Goal: Use online tool/utility: Utilize a website feature to perform a specific function

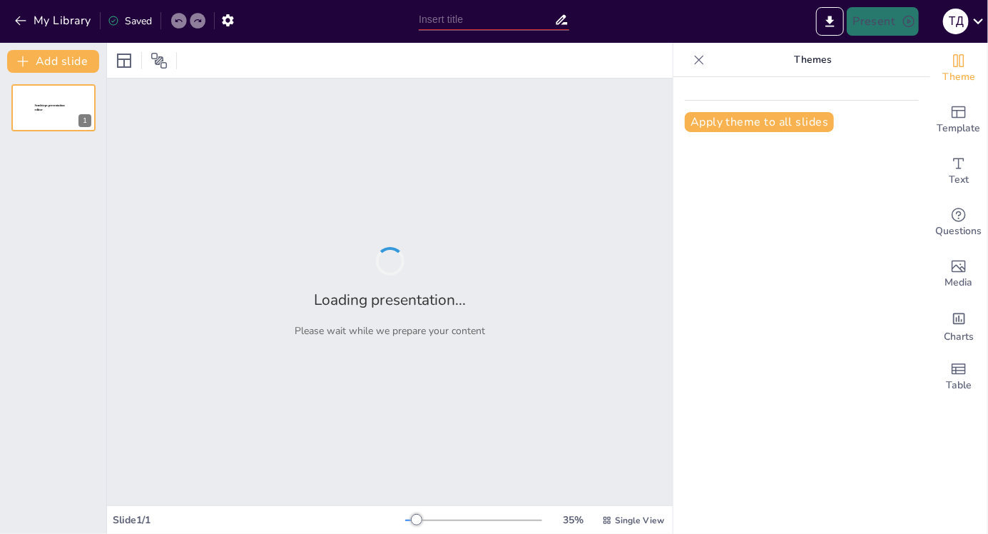
type input "Науково-технічний прогрес і його роль у виникненні нових небезпек"
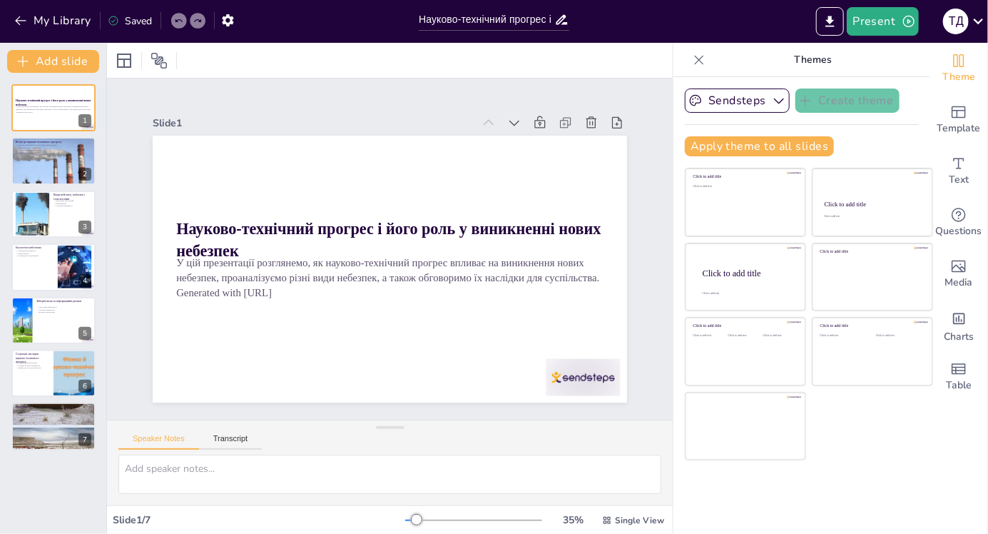
click at [592, 389] on div at bounding box center [552, 414] width 80 height 51
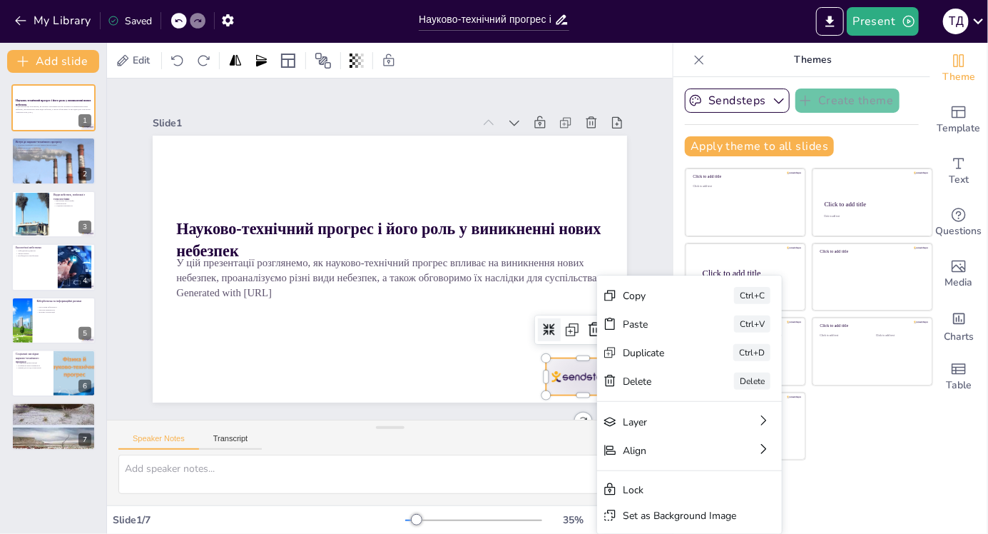
click at [571, 401] on div at bounding box center [535, 430] width 82 height 59
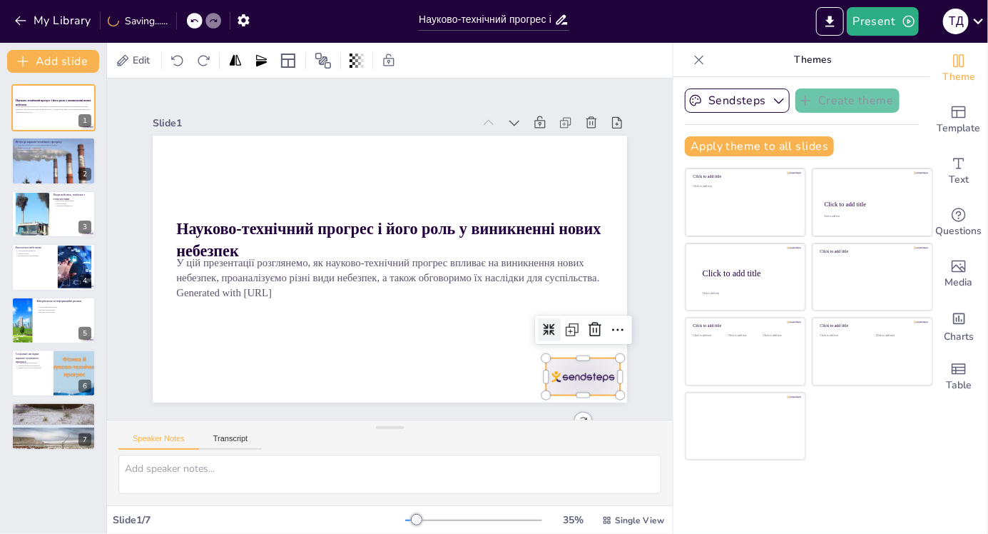
click at [584, 360] on icon at bounding box center [574, 370] width 20 height 20
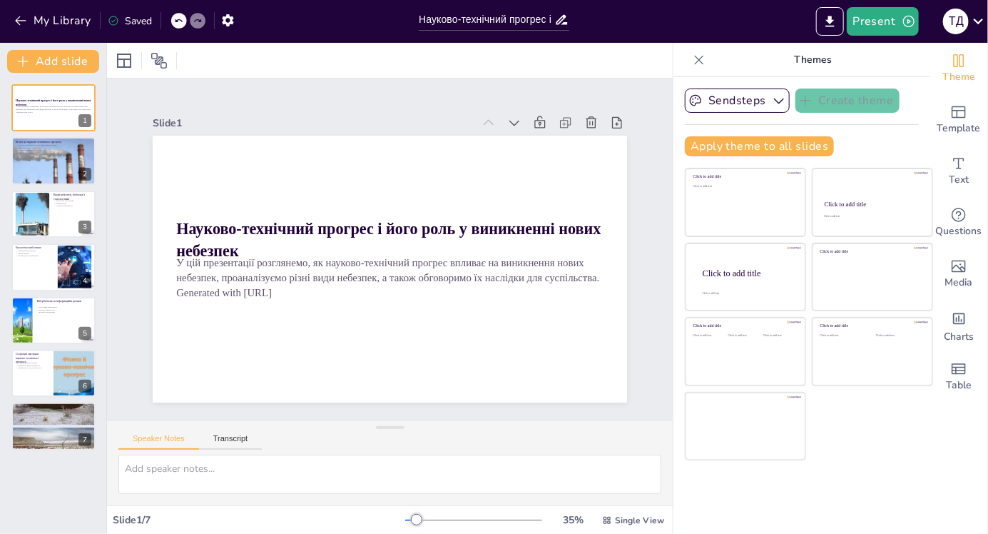
click at [55, 157] on button at bounding box center [62, 149] width 17 height 17
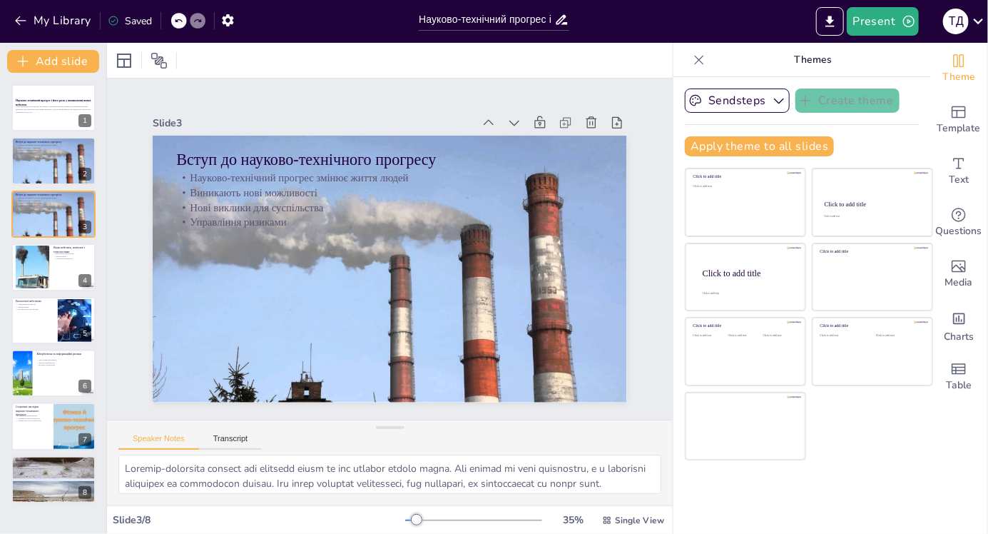
click at [46, 168] on div at bounding box center [53, 160] width 84 height 47
click at [51, 224] on div at bounding box center [53, 214] width 84 height 47
click at [83, 203] on icon at bounding box center [83, 204] width 6 height 8
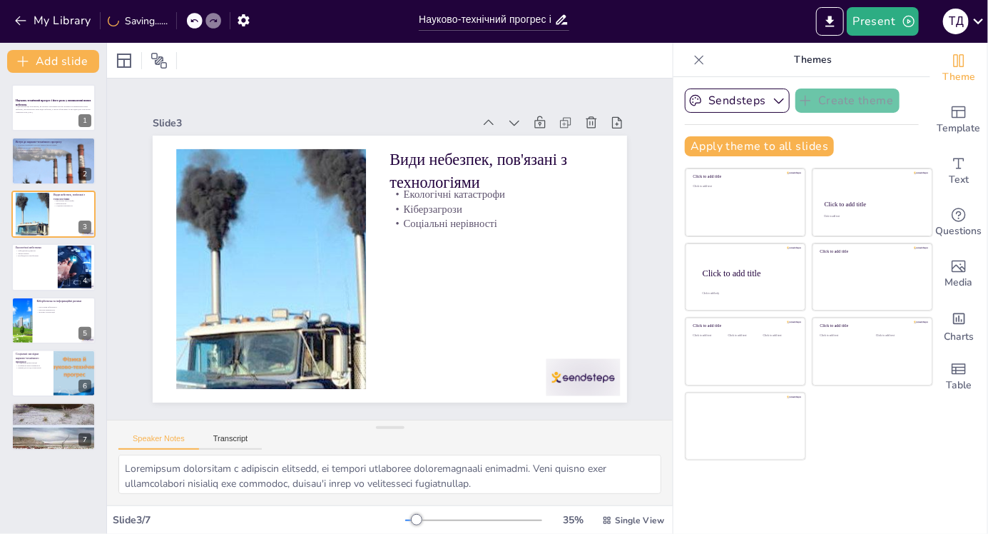
click at [594, 378] on div "Slide 1 Науково-технічний прогрес і його роль у виникненні нових небезпек У цій…" at bounding box center [390, 249] width 599 height 398
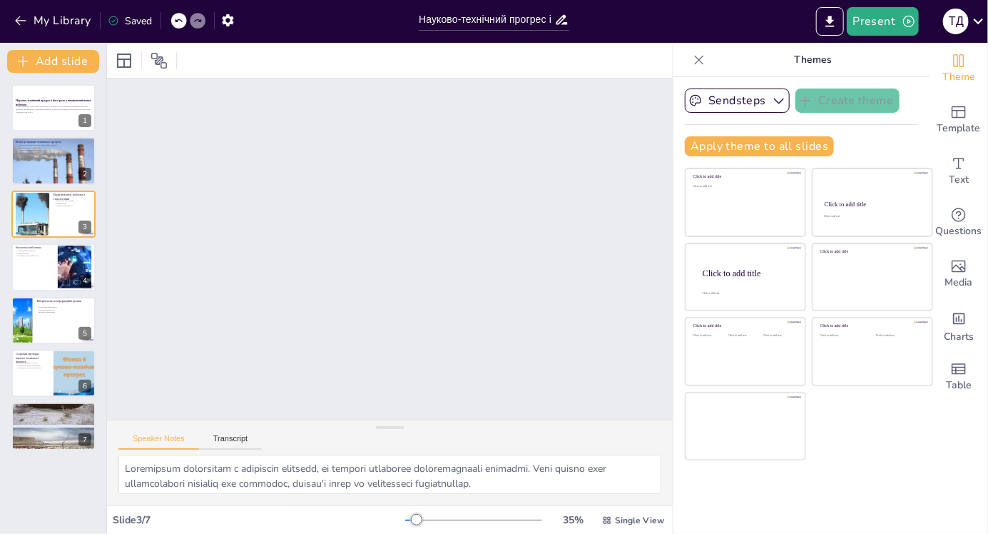
click at [63, 264] on button at bounding box center [62, 256] width 17 height 17
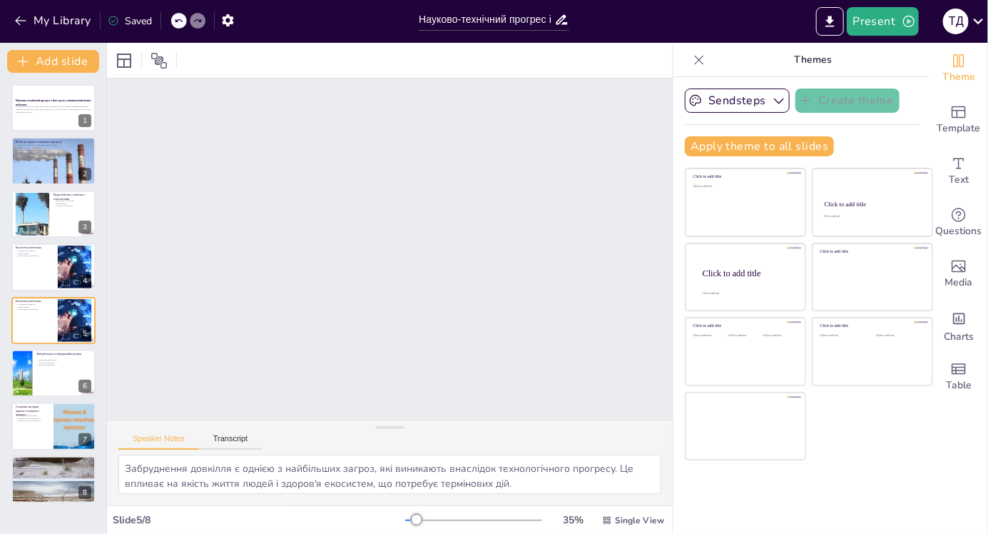
click at [50, 223] on div at bounding box center [53, 214] width 84 height 47
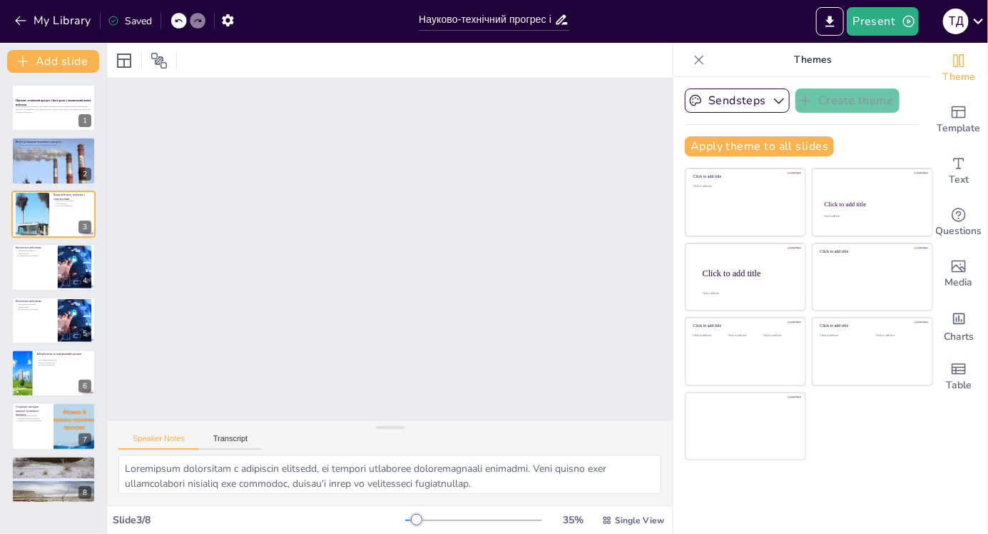
click at [44, 265] on div at bounding box center [53, 266] width 84 height 47
type textarea "Забруднення довкілля є однією з найбільших загроз, які виникають внаслідок техн…"
click at [836, 23] on icon "Export to PowerPoint" at bounding box center [830, 21] width 15 height 15
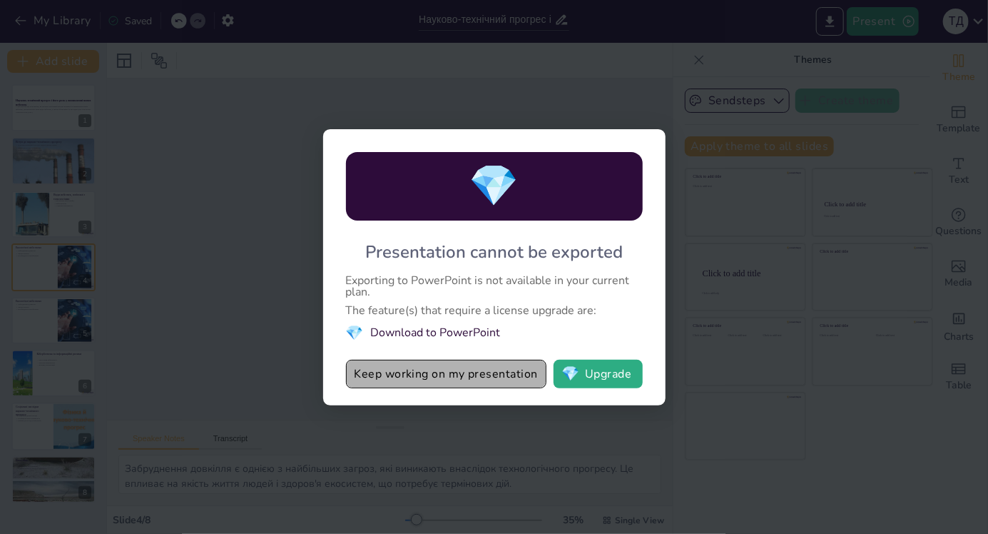
click at [510, 370] on button "Keep working on my presentation" at bounding box center [446, 374] width 201 height 29
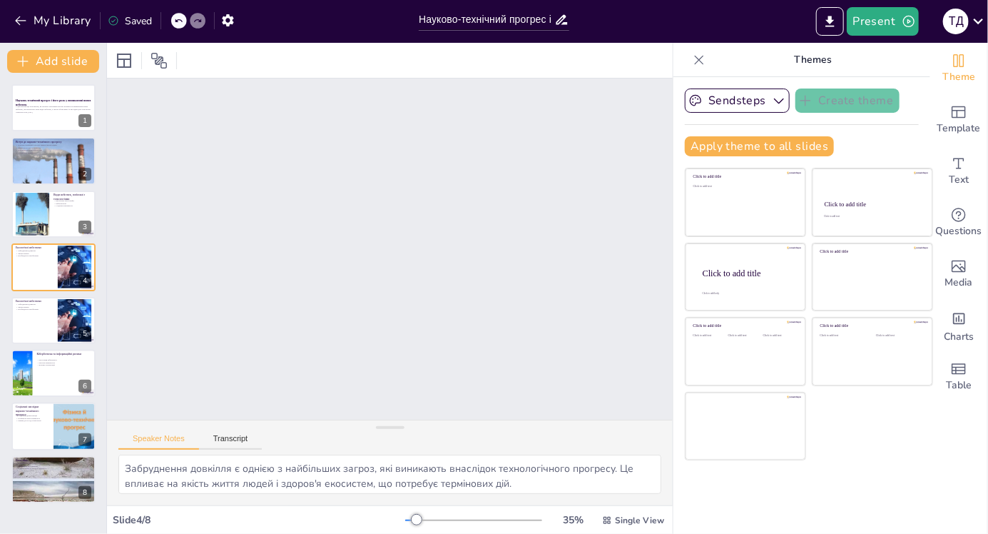
click at [46, 128] on div at bounding box center [53, 107] width 84 height 47
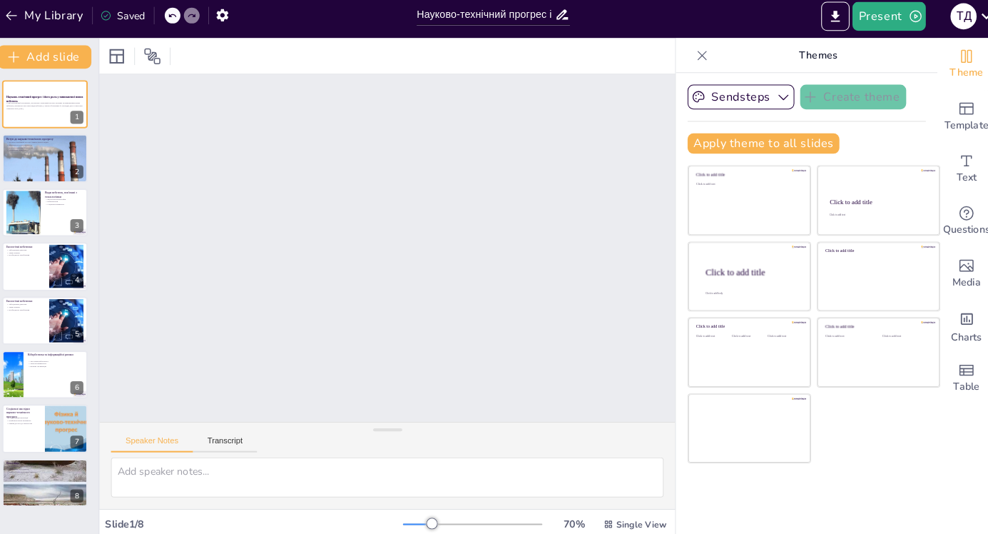
click at [44, 171] on div at bounding box center [53, 160] width 84 height 47
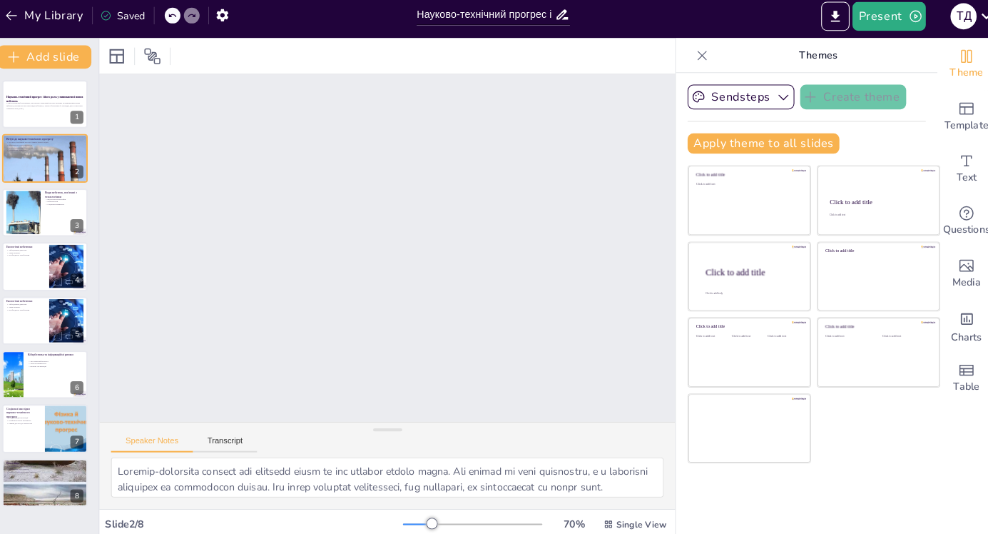
click at [25, 341] on div at bounding box center [53, 320] width 84 height 47
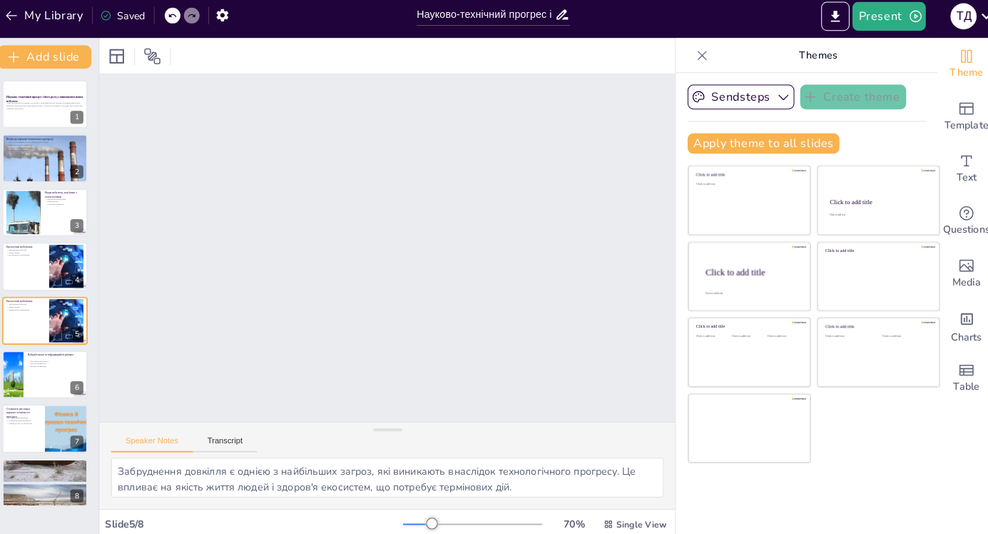
click at [122, 32] on div "Saved" at bounding box center [126, 20] width 51 height 26
click at [221, 19] on icon "button" at bounding box center [228, 20] width 15 height 15
click at [178, 20] on icon at bounding box center [178, 20] width 9 height 9
type textarea "Екологічні катастрофи є серйозною загрозою, що виникає внаслідок технологічного…"
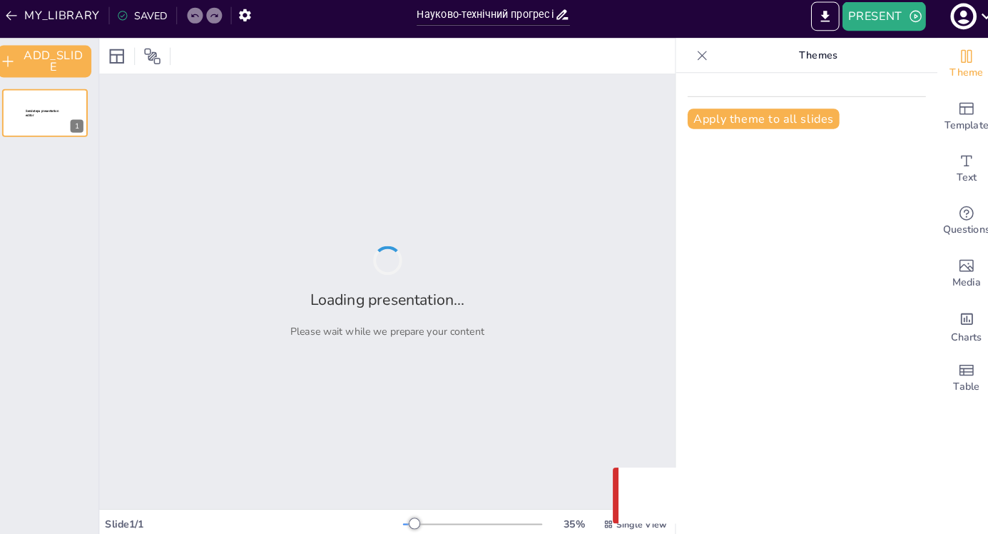
type input "Науково-технічний прогрес і його роль у виникненні нових небезпек"
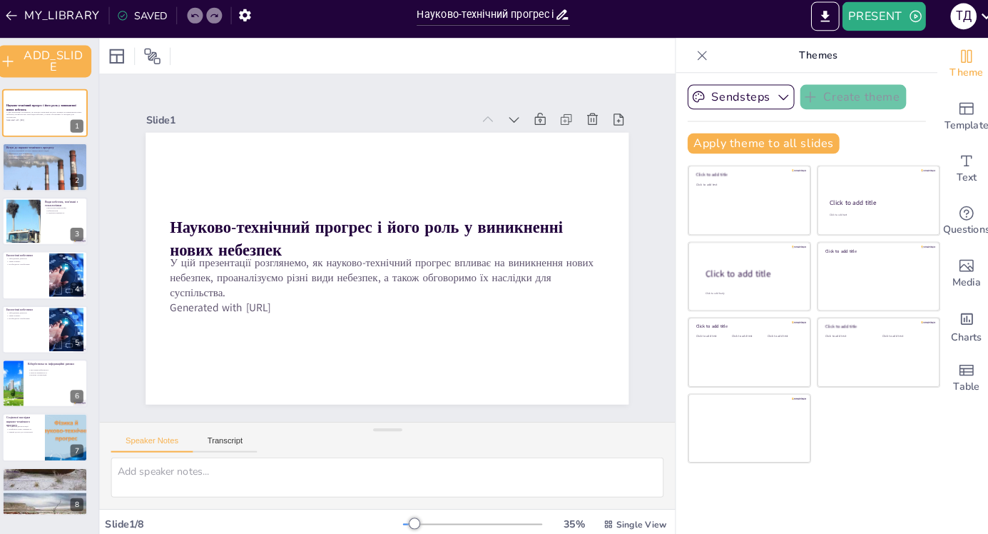
click at [819, 16] on icon "EXPORT_TO_POWERPOINT" at bounding box center [820, 21] width 15 height 15
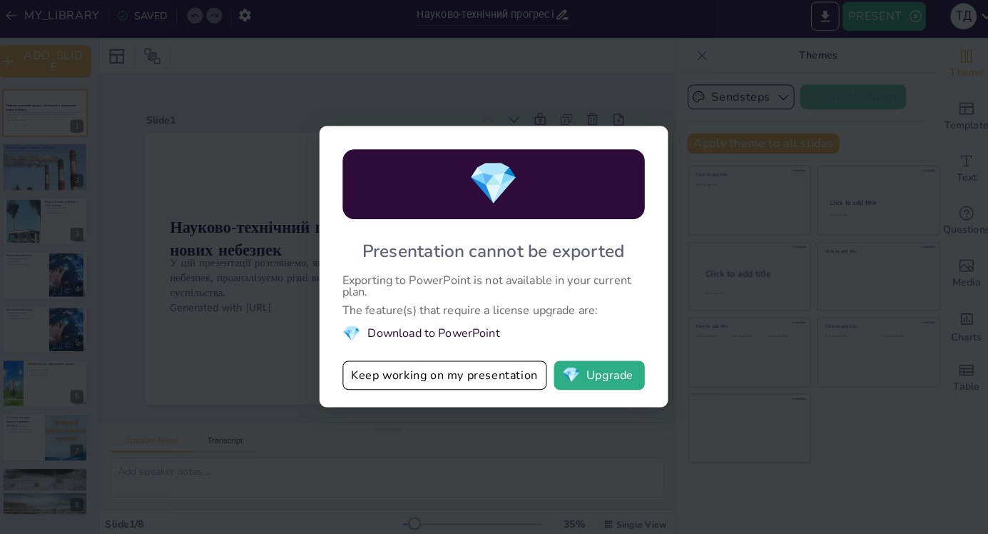
click at [779, 210] on div "💎 Presentation cannot be exported Exporting to PowerPoint is not available in y…" at bounding box center [494, 267] width 988 height 534
click at [752, 85] on div "💎 Presentation cannot be exported Exporting to PowerPoint is not available in y…" at bounding box center [494, 267] width 988 height 534
click at [408, 332] on li "💎 Download to PowerPoint" at bounding box center [494, 332] width 297 height 19
click at [370, 330] on li "💎 Download to PowerPoint" at bounding box center [494, 332] width 297 height 19
click at [361, 325] on span "💎" at bounding box center [355, 332] width 18 height 19
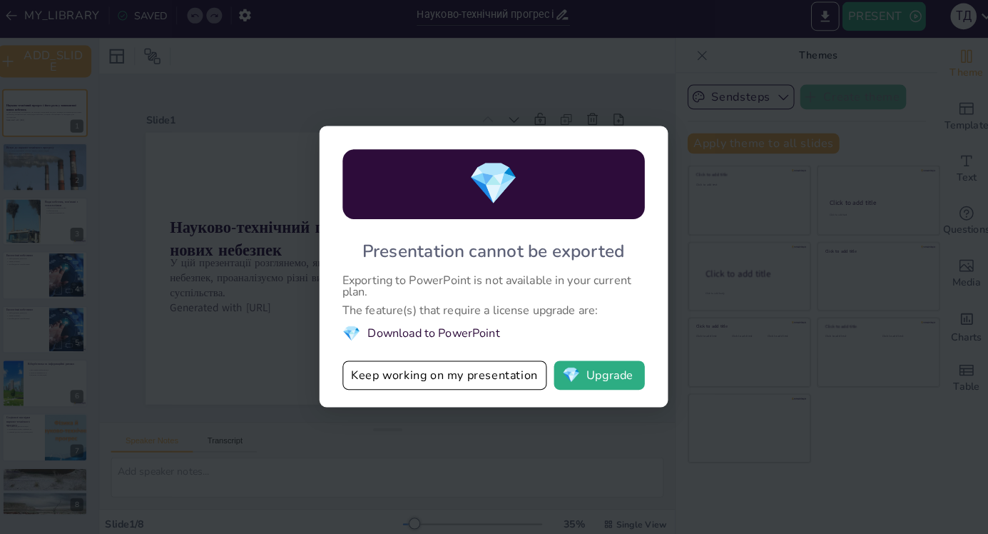
click at [440, 367] on button "Keep working on my presentation" at bounding box center [446, 374] width 201 height 29
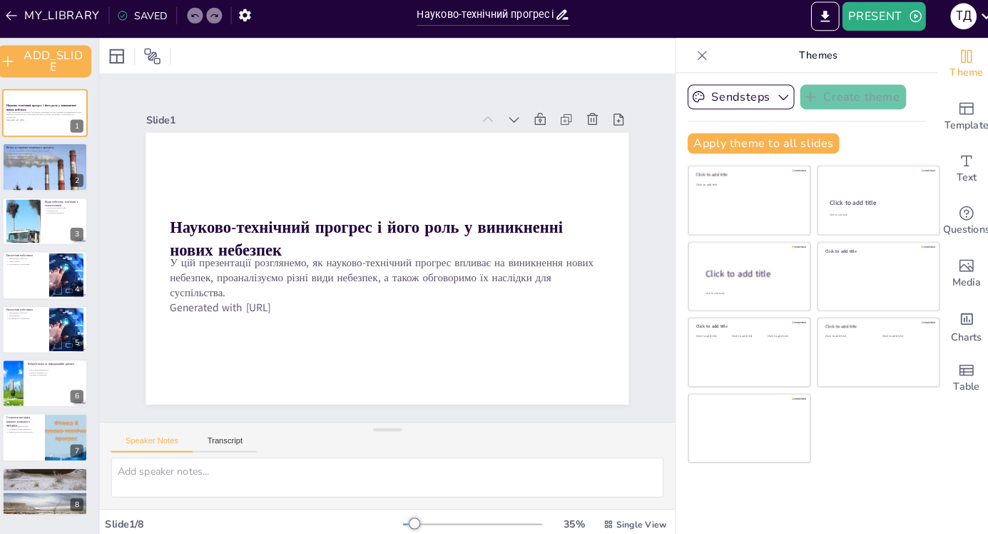
click at [44, 168] on div at bounding box center [53, 169] width 84 height 47
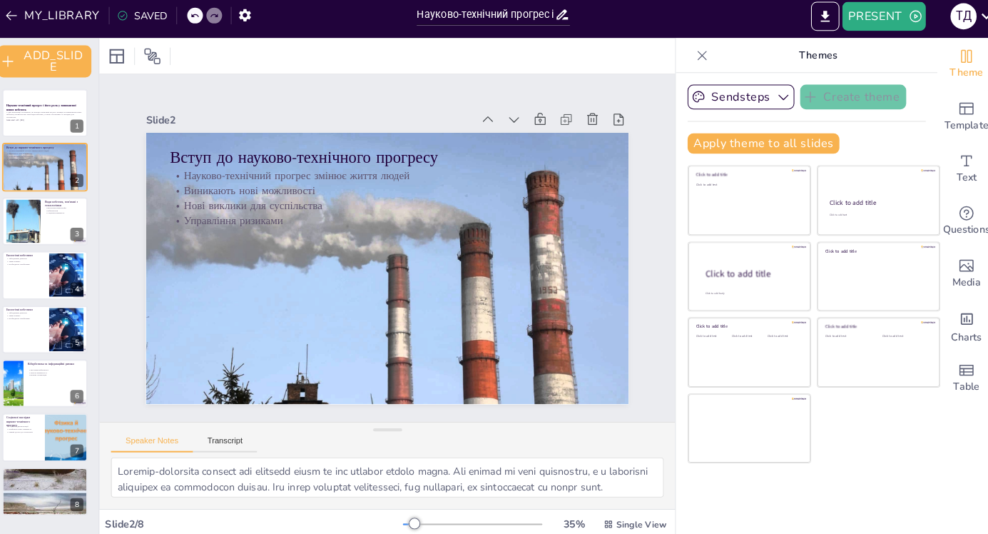
click at [23, 227] on div at bounding box center [32, 222] width 61 height 43
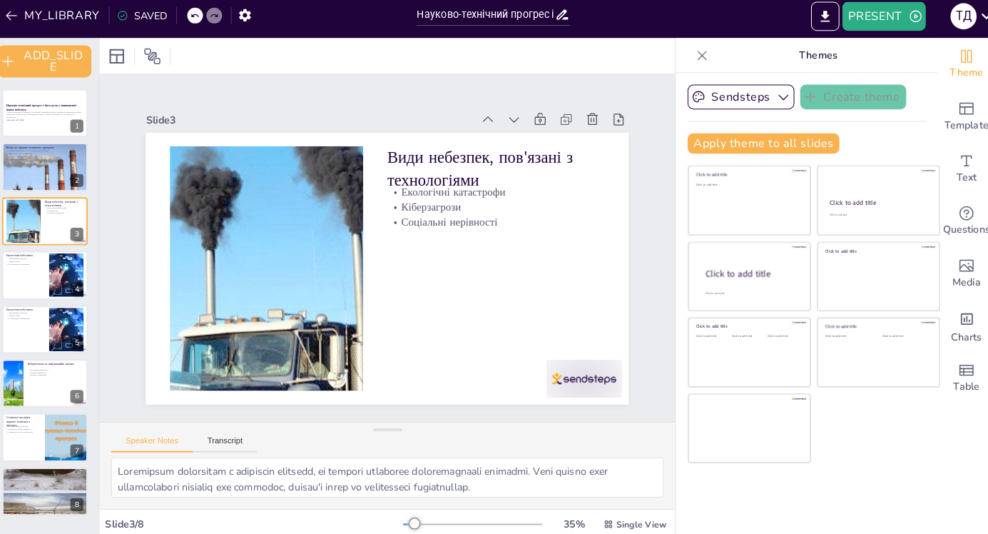
click at [594, 357] on div "Slide 1 Науково-технічний прогрес і його роль у виникненні нових небезпек У цій…" at bounding box center [390, 248] width 566 height 341
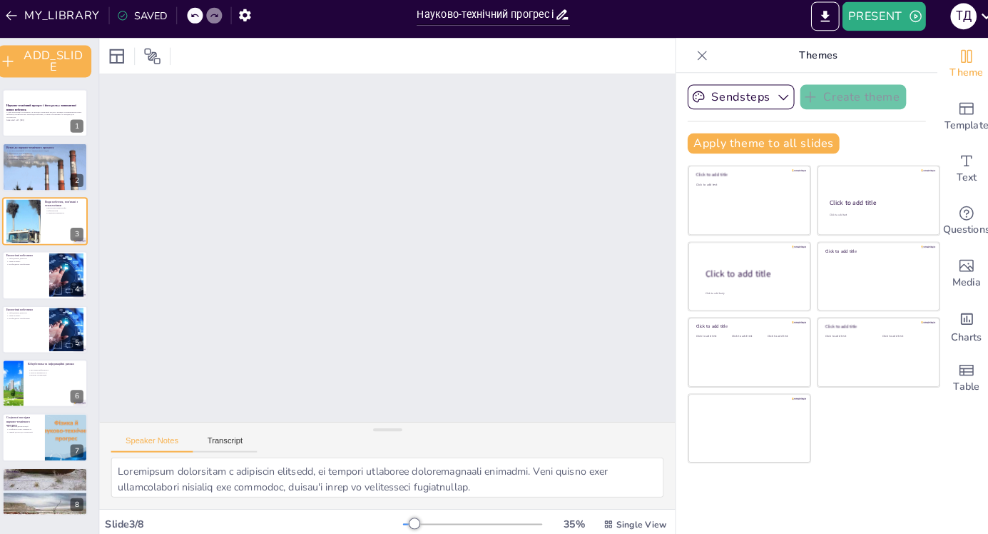
click at [28, 183] on div at bounding box center [53, 169] width 84 height 47
click at [44, 280] on div at bounding box center [53, 275] width 84 height 47
click at [31, 224] on div at bounding box center [32, 222] width 61 height 43
click at [203, 17] on div at bounding box center [201, 21] width 16 height 16
click at [55, 325] on div at bounding box center [72, 318] width 37 height 17
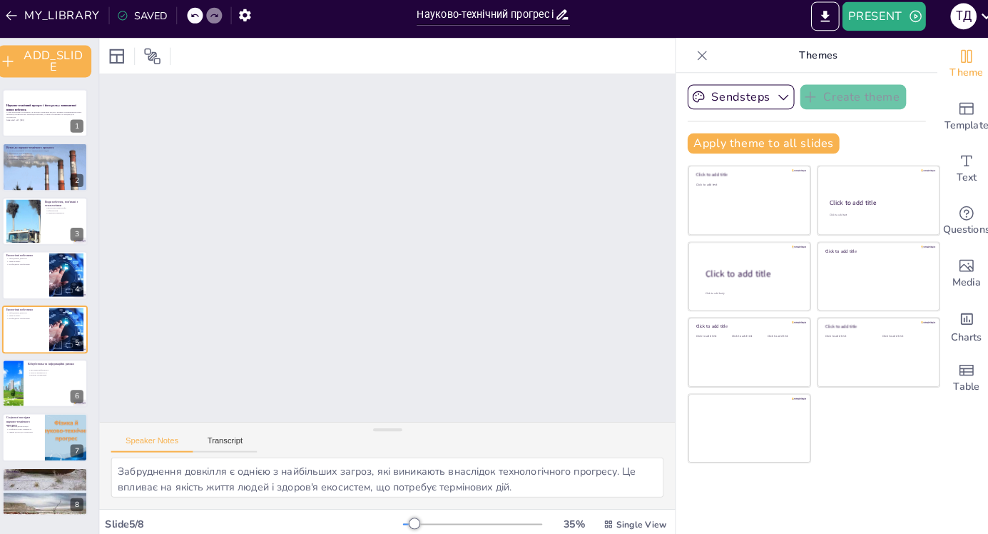
click at [49, 230] on div at bounding box center [53, 222] width 84 height 47
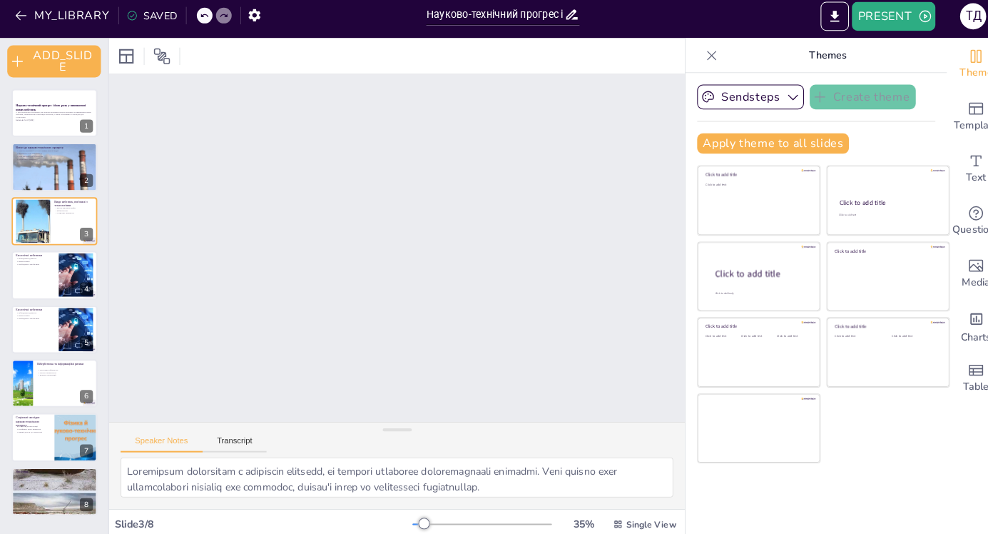
click at [65, 211] on icon at bounding box center [63, 211] width 9 height 9
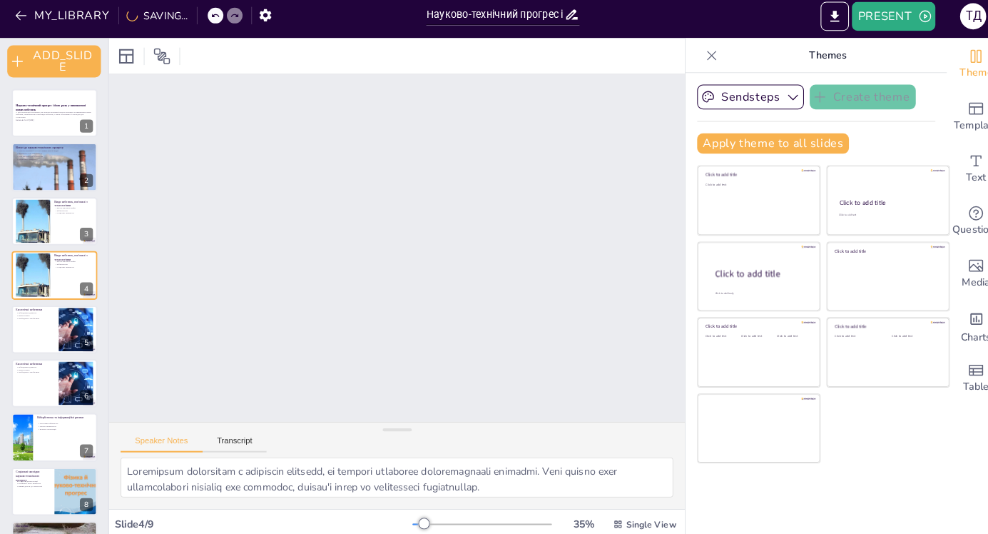
click at [67, 273] on button at bounding box center [62, 264] width 17 height 17
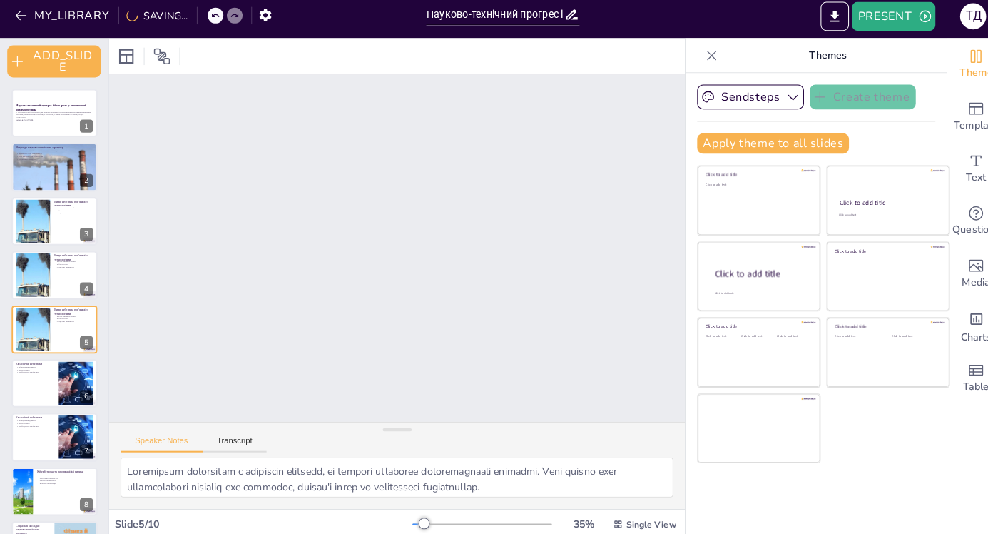
scroll to position [21, 0]
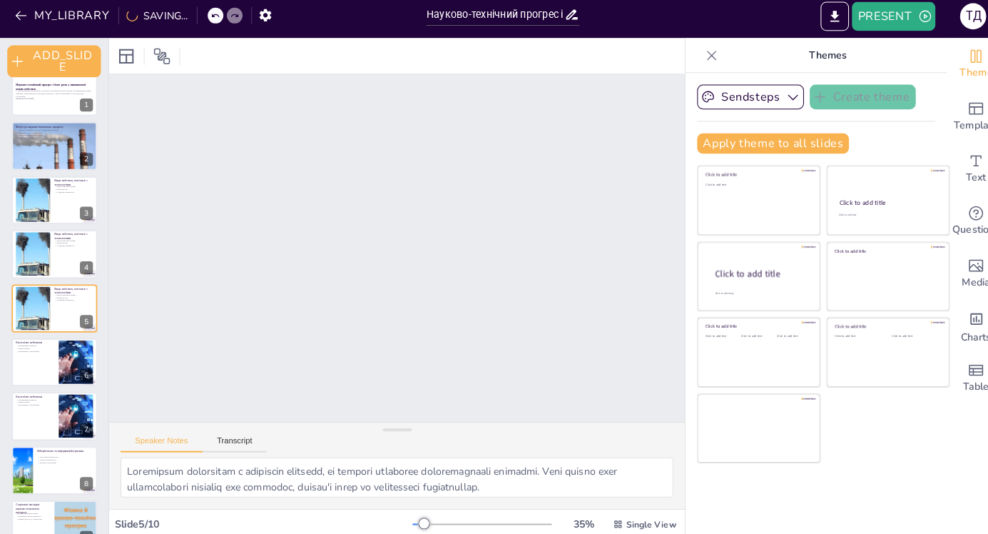
click at [56, 205] on div at bounding box center [53, 201] width 84 height 47
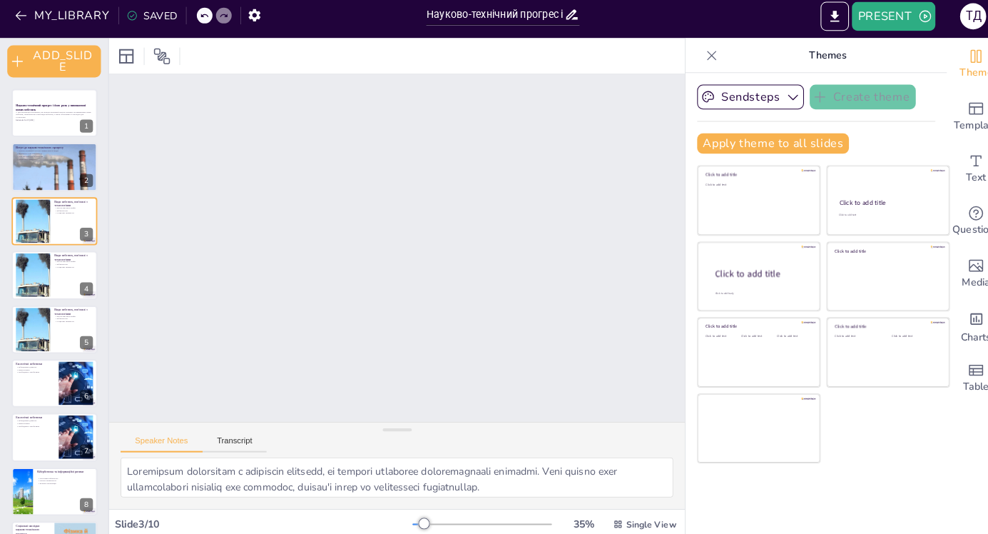
click at [53, 281] on div at bounding box center [53, 275] width 84 height 47
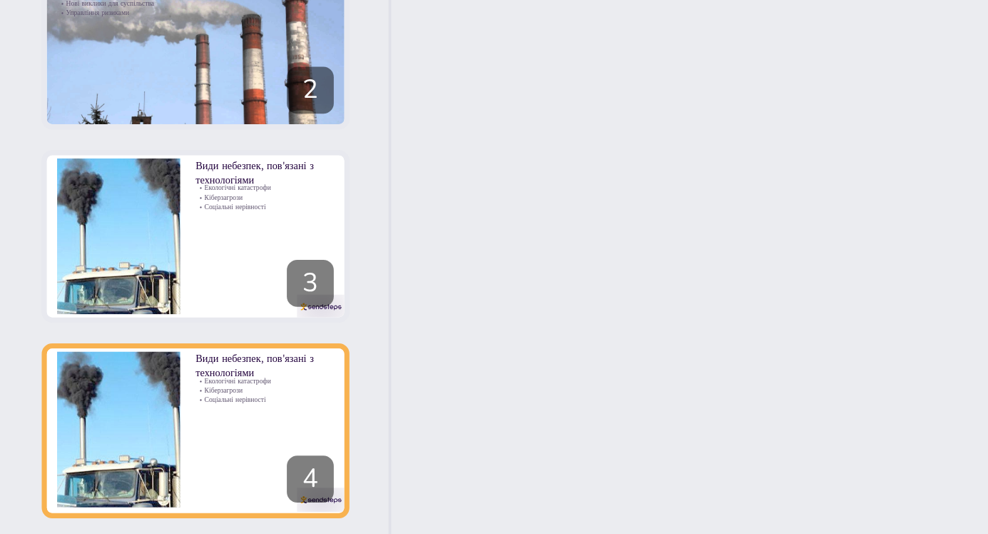
scroll to position [3, 0]
click at [71, 233] on div at bounding box center [53, 219] width 84 height 47
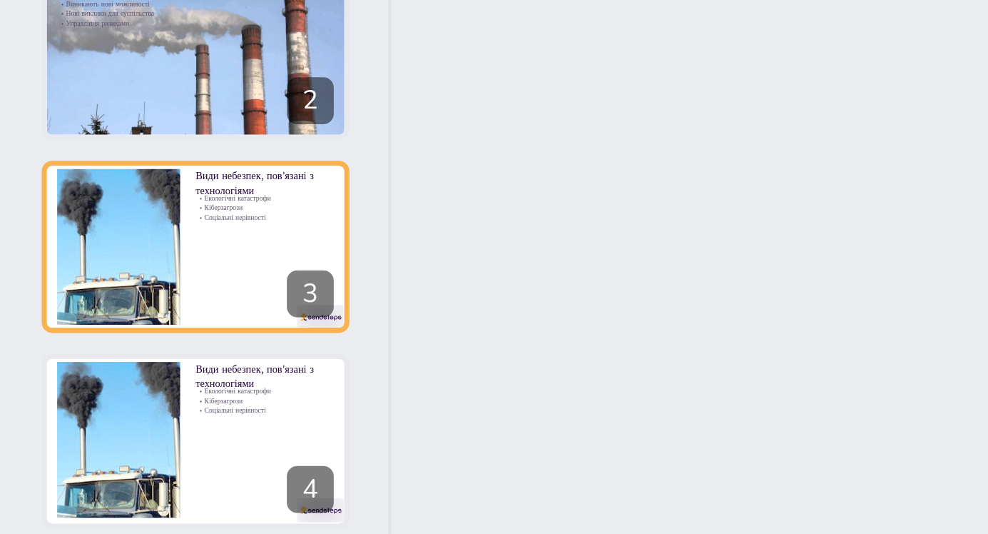
click at [83, 266] on icon at bounding box center [83, 265] width 6 height 8
click at [73, 287] on div at bounding box center [53, 275] width 84 height 47
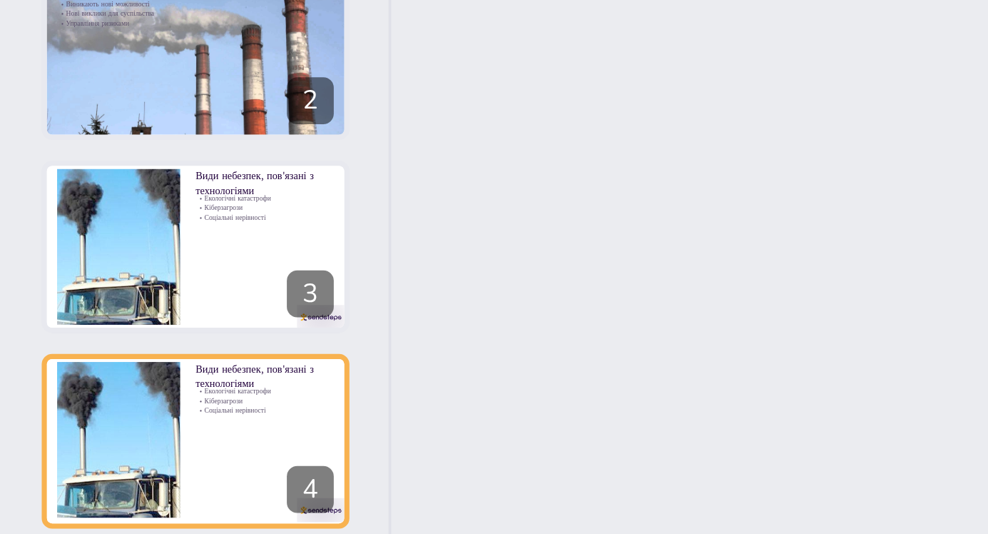
click at [89, 239] on div "3" at bounding box center [84, 235] width 13 height 13
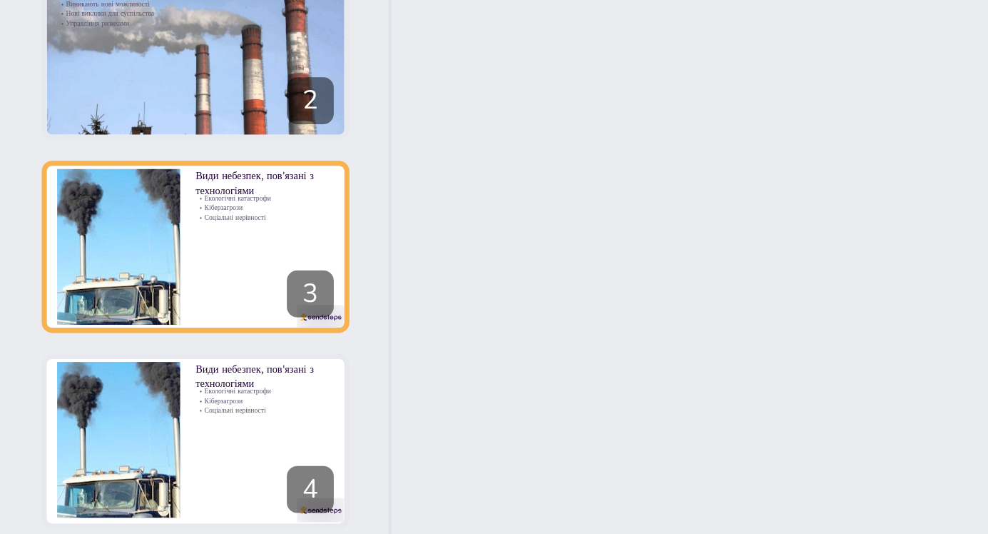
click at [88, 240] on div "3" at bounding box center [84, 235] width 13 height 13
click at [72, 239] on div at bounding box center [53, 222] width 84 height 47
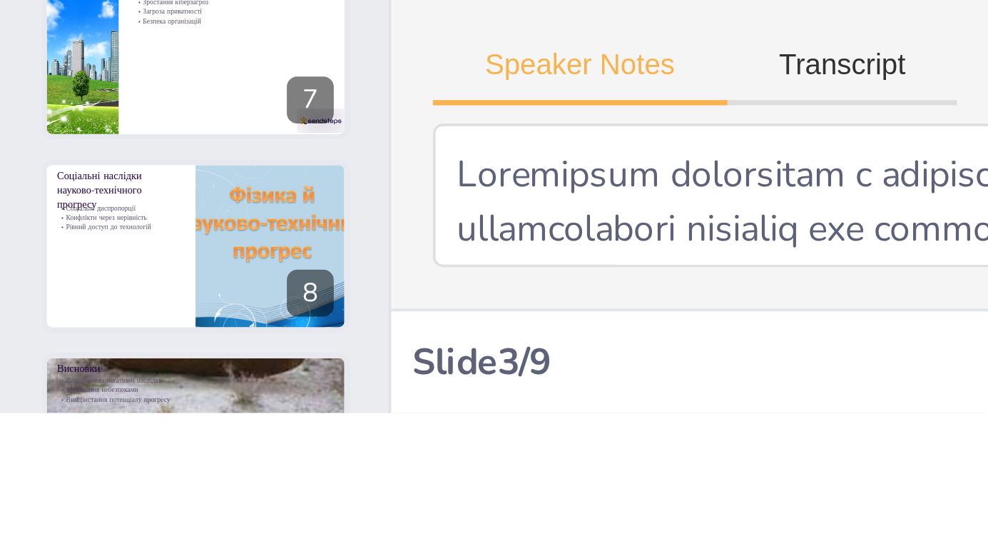
click at [86, 524] on button at bounding box center [82, 530] width 17 height 17
type textarea "Соціальні диспропорції, що виникають через нерівний доступ до технологій, можут…"
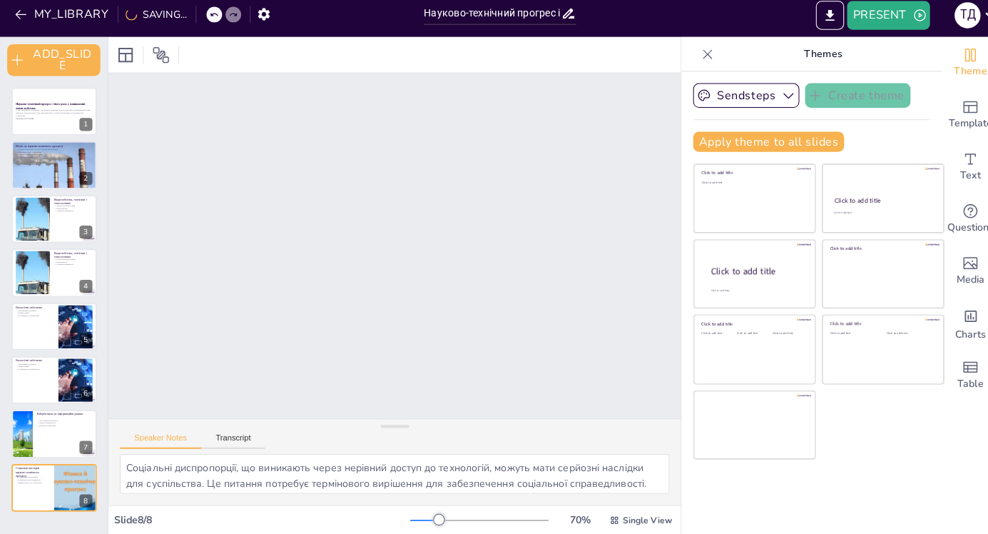
scroll to position [0, 0]
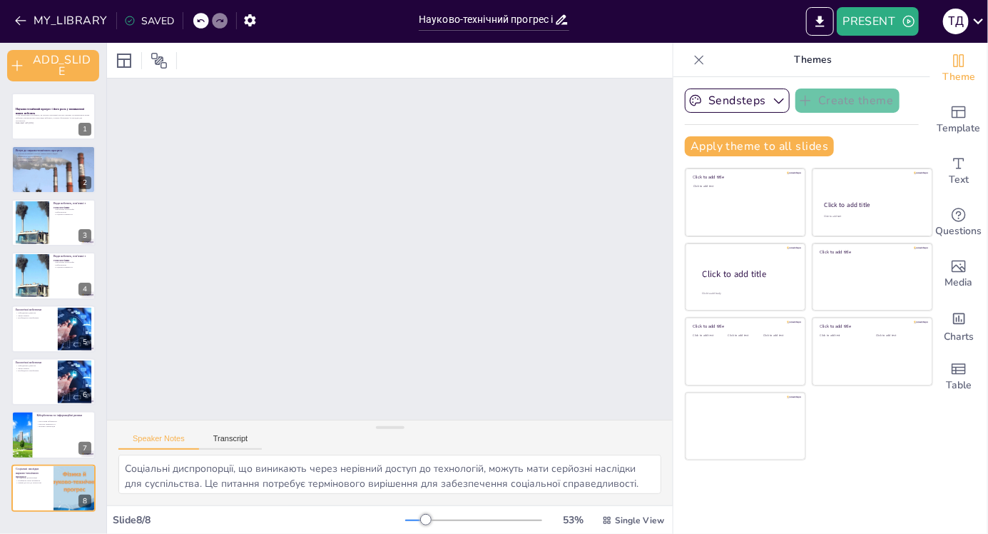
click at [901, 19] on button "PRESENT" at bounding box center [877, 21] width 81 height 29
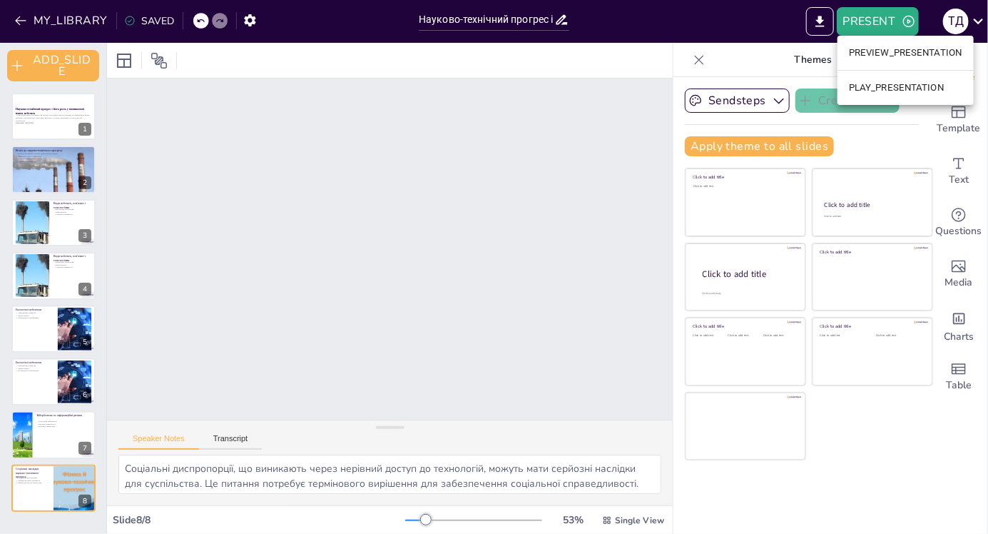
click at [916, 101] on ul "PREVIEW_PRESENTATION PLAY_PRESENTATION" at bounding box center [906, 70] width 136 height 69
click at [918, 79] on li "PLAY_PRESENTATION" at bounding box center [906, 87] width 136 height 23
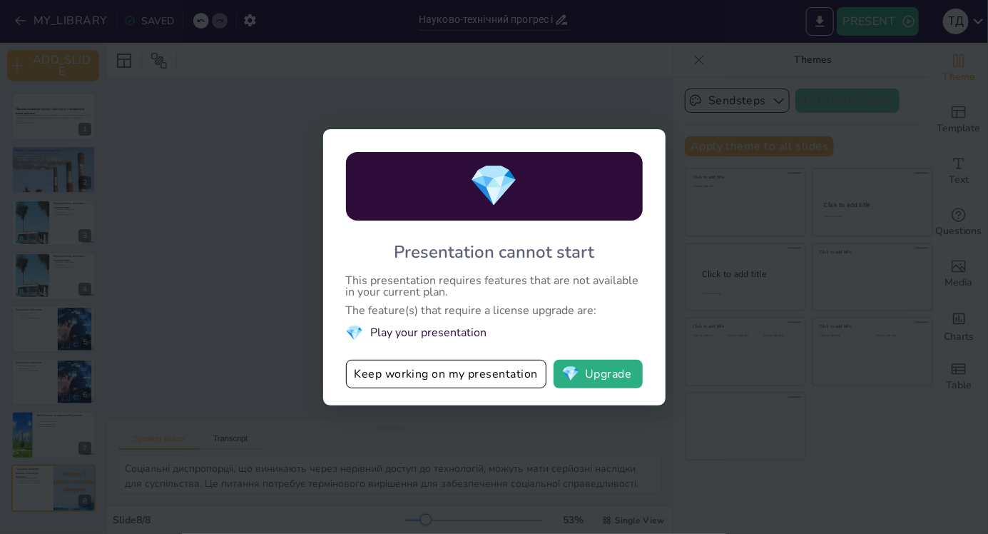
click at [617, 380] on button "💎 Upgrade" at bounding box center [598, 374] width 89 height 29
